Goal: Task Accomplishment & Management: Use online tool/utility

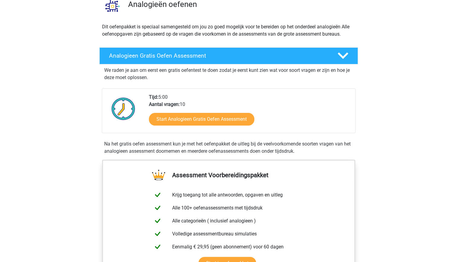
scroll to position [30, 0]
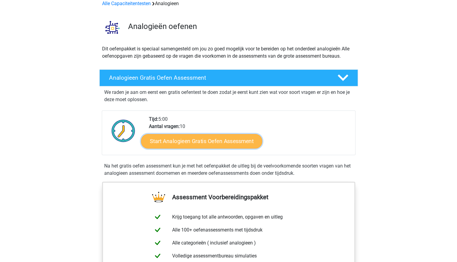
click at [219, 144] on link "Start Analogieen Gratis Oefen Assessment" at bounding box center [201, 141] width 121 height 14
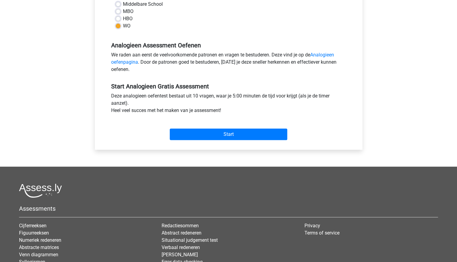
scroll to position [121, 0]
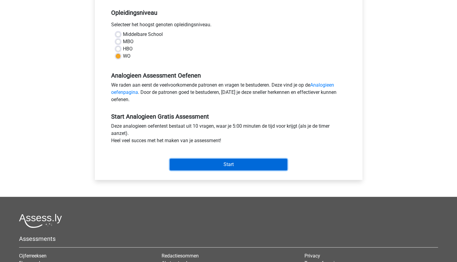
click at [222, 166] on input "Start" at bounding box center [228, 164] width 117 height 11
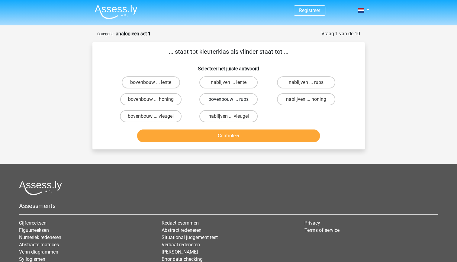
click at [221, 99] on label "bovenbouw ... rups" at bounding box center [228, 99] width 58 height 12
click at [228, 99] on input "bovenbouw ... rups" at bounding box center [230, 101] width 4 height 4
radio input "true"
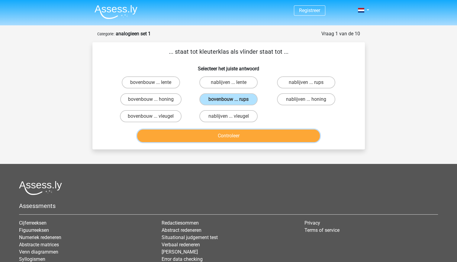
click at [225, 139] on button "Controleer" at bounding box center [228, 136] width 183 height 13
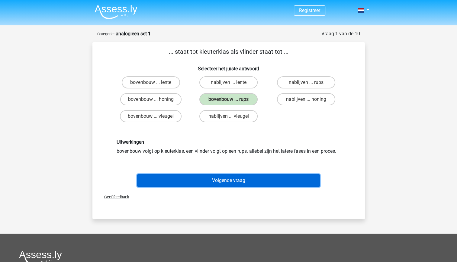
click at [251, 185] on button "Volgende vraag" at bounding box center [228, 180] width 183 height 13
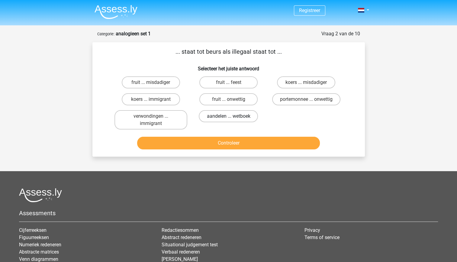
click at [248, 115] on label "aandelen ... wetboek" at bounding box center [228, 116] width 59 height 12
click at [232, 116] on input "aandelen ... wetboek" at bounding box center [230, 118] width 4 height 4
radio input "true"
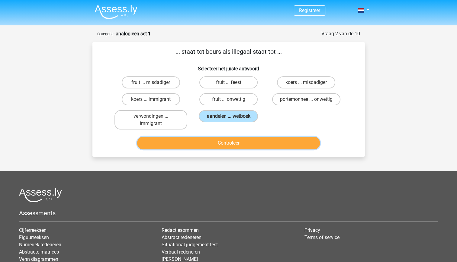
click at [246, 142] on button "Controleer" at bounding box center [228, 143] width 183 height 13
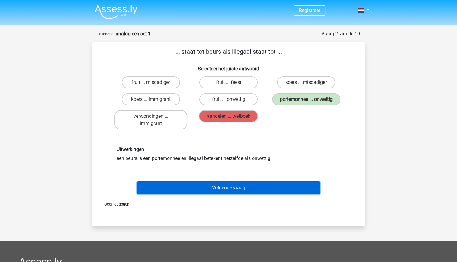
click at [221, 185] on button "Volgende vraag" at bounding box center [228, 187] width 183 height 13
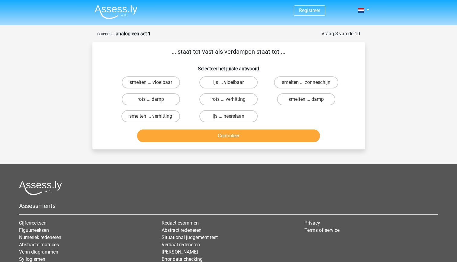
click at [241, 91] on div "rots ... verhitting" at bounding box center [229, 99] width 78 height 17
click at [241, 85] on label "ijs ... vloeibaar" at bounding box center [228, 82] width 58 height 12
click at [232, 85] on input "ijs ... vloeibaar" at bounding box center [230, 84] width 4 height 4
radio input "true"
click at [259, 136] on button "Controleer" at bounding box center [228, 136] width 183 height 13
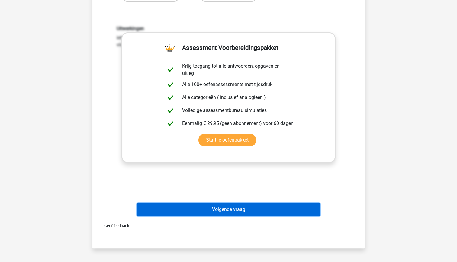
click at [253, 211] on button "Volgende vraag" at bounding box center [228, 209] width 183 height 13
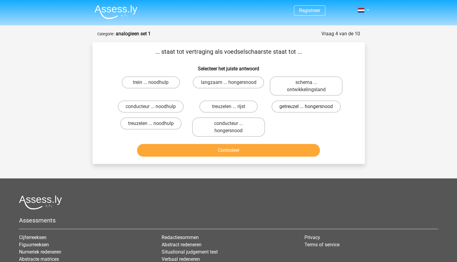
click at [304, 109] on label "getreuzel ... hongersnood" at bounding box center [305, 107] width 69 height 12
click at [306, 109] on input "getreuzel ... hongersnood" at bounding box center [308, 109] width 4 height 4
radio input "true"
click at [269, 159] on div "... staat tot vertraging als voedselschaarste staat tot ... Selecteer het juist…" at bounding box center [228, 103] width 272 height 122
click at [267, 150] on button "Controleer" at bounding box center [228, 150] width 183 height 13
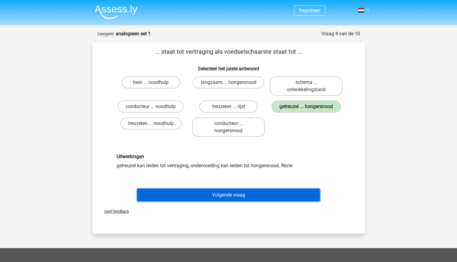
click at [244, 198] on button "Volgende vraag" at bounding box center [228, 195] width 183 height 13
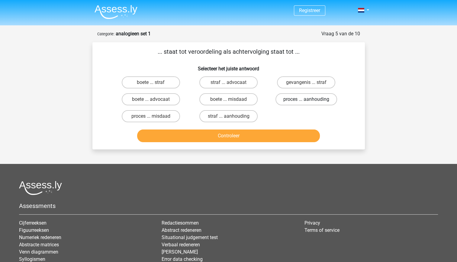
click at [304, 97] on label "proces ... aanhouding" at bounding box center [306, 99] width 62 height 12
click at [306, 99] on input "proces ... aanhouding" at bounding box center [308, 101] width 4 height 4
radio input "true"
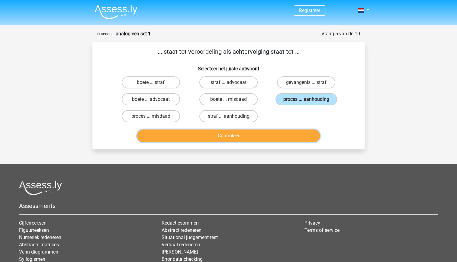
click at [249, 135] on button "Controleer" at bounding box center [228, 136] width 183 height 13
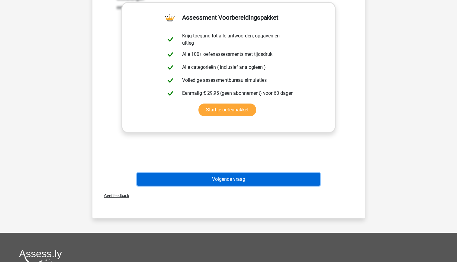
click at [229, 184] on button "Volgende vraag" at bounding box center [228, 179] width 183 height 13
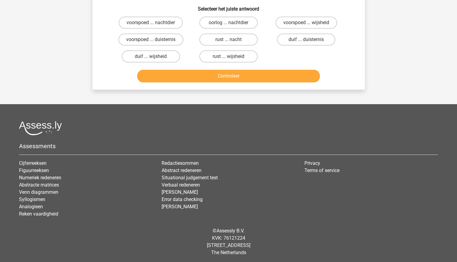
scroll to position [60, 0]
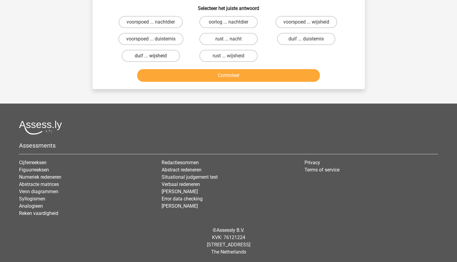
click at [143, 53] on label "duif ... wijsheid" at bounding box center [151, 56] width 58 height 12
click at [151, 56] on input "duif ... wijsheid" at bounding box center [153, 58] width 4 height 4
radio input "true"
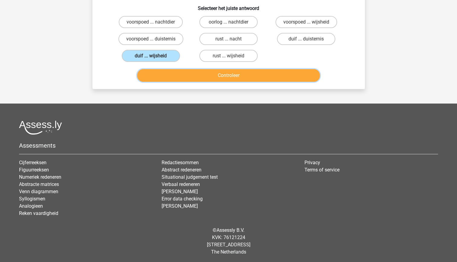
click at [212, 80] on button "Controleer" at bounding box center [228, 75] width 183 height 13
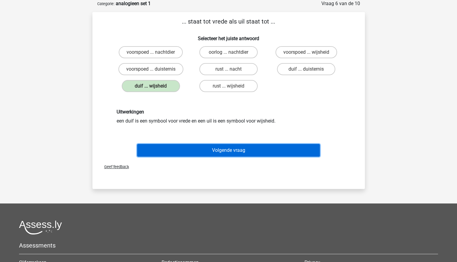
click at [240, 152] on button "Volgende vraag" at bounding box center [228, 150] width 183 height 13
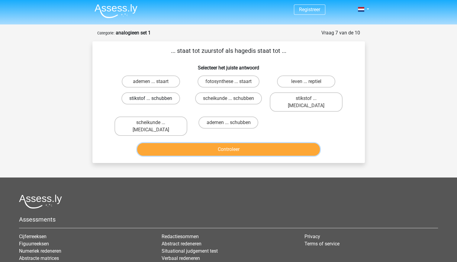
scroll to position [0, 0]
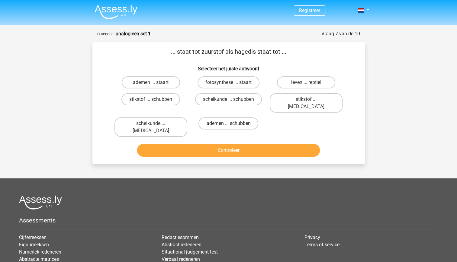
click at [238, 117] on label "ademen ... schubben" at bounding box center [228, 123] width 60 height 12
click at [232, 123] on input "ademen ... schubben" at bounding box center [230, 125] width 4 height 4
radio input "true"
click at [224, 144] on button "Controleer" at bounding box center [228, 150] width 183 height 13
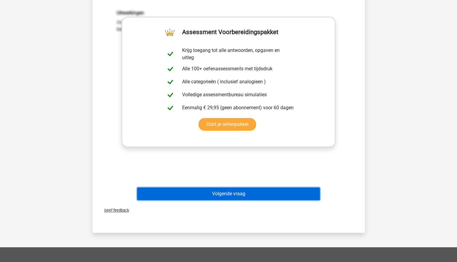
click at [220, 187] on button "Volgende vraag" at bounding box center [228, 193] width 183 height 13
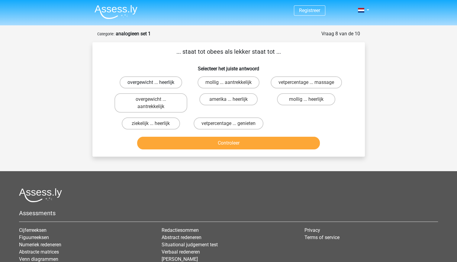
click at [168, 83] on label "overgewicht ... heerlijk" at bounding box center [151, 82] width 62 height 12
click at [155, 83] on input "overgewicht ... heerlijk" at bounding box center [153, 84] width 4 height 4
radio input "true"
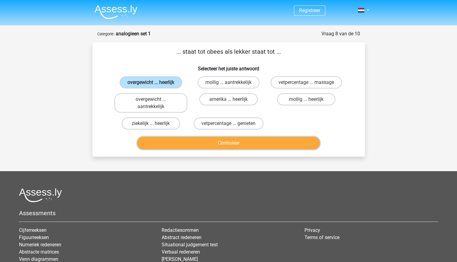
click at [280, 140] on button "Controleer" at bounding box center [228, 143] width 183 height 13
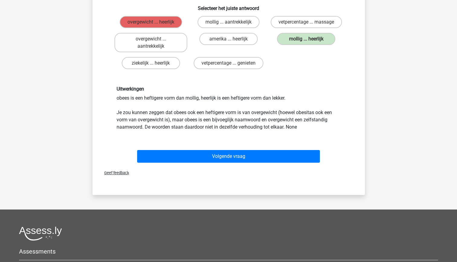
scroll to position [30, 0]
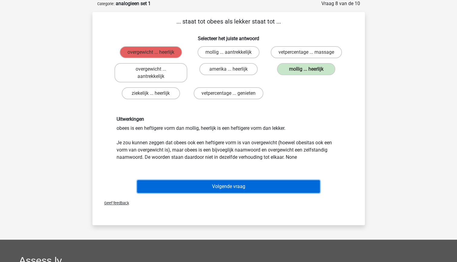
click at [246, 186] on button "Volgende vraag" at bounding box center [228, 186] width 183 height 13
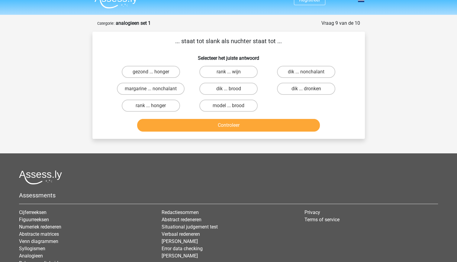
scroll to position [0, 0]
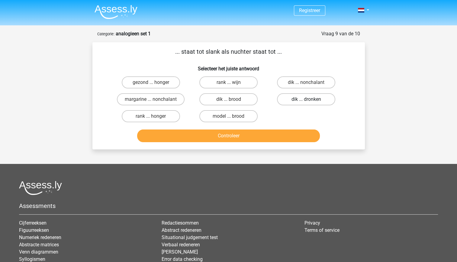
click at [290, 103] on label "dik ... dronken" at bounding box center [306, 99] width 58 height 12
click at [306, 103] on input "dik ... dronken" at bounding box center [308, 101] width 4 height 4
radio input "true"
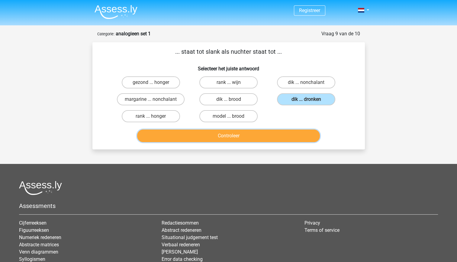
click at [255, 136] on button "Controleer" at bounding box center [228, 136] width 183 height 13
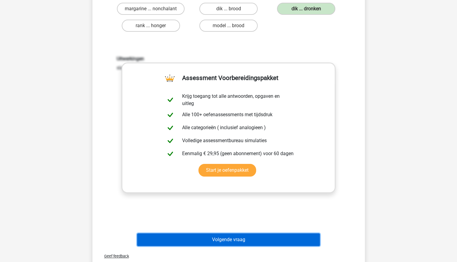
click at [262, 239] on button "Volgende vraag" at bounding box center [228, 239] width 183 height 13
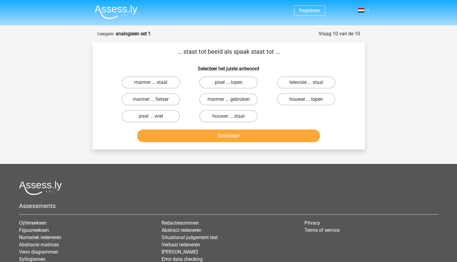
click at [318, 96] on label "houwer ... lopen" at bounding box center [306, 99] width 58 height 12
click at [310, 99] on input "houwer ... lopen" at bounding box center [308, 101] width 4 height 4
radio input "true"
click at [316, 86] on label "televisie ... staal" at bounding box center [306, 82] width 58 height 12
click at [310, 86] on input "televisie ... staal" at bounding box center [308, 84] width 4 height 4
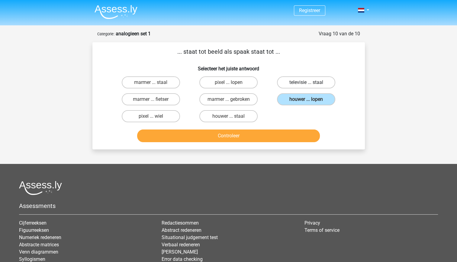
radio input "true"
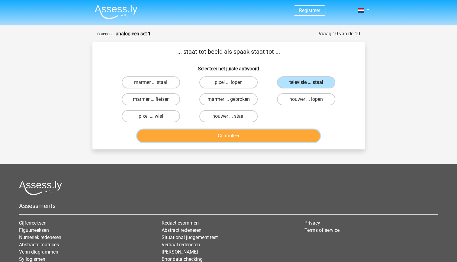
click at [262, 132] on button "Controleer" at bounding box center [228, 136] width 183 height 13
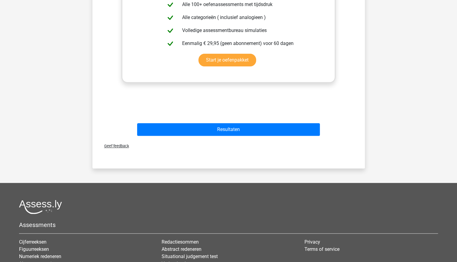
scroll to position [211, 0]
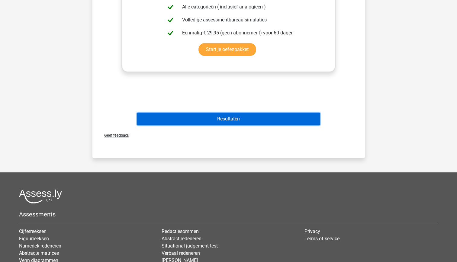
click at [272, 114] on button "Resultaten" at bounding box center [228, 119] width 183 height 13
